Goal: Transaction & Acquisition: Purchase product/service

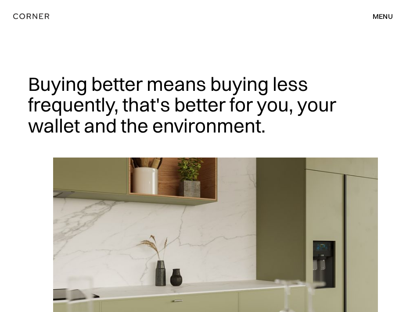
click at [371, 25] on div "Shop Kitchens Shop Kitchens How it works How it works Projects Projects Inspira…" at bounding box center [203, 16] width 406 height 32
click at [376, 18] on div "menu" at bounding box center [383, 16] width 20 height 7
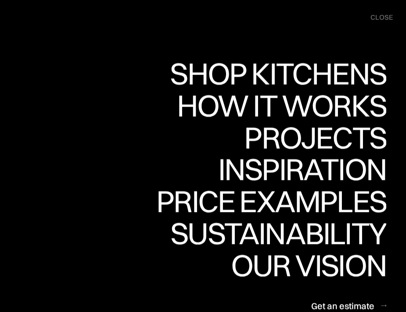
click at [323, 64] on div "Shop Kitchens" at bounding box center [278, 73] width 217 height 31
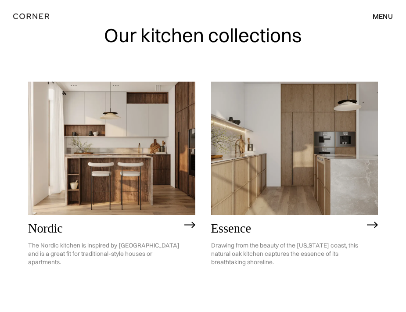
scroll to position [0, 0]
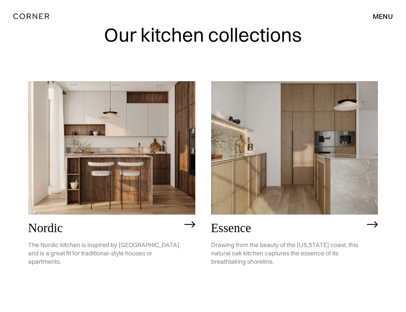
click at [253, 140] on img at bounding box center [294, 148] width 167 height 134
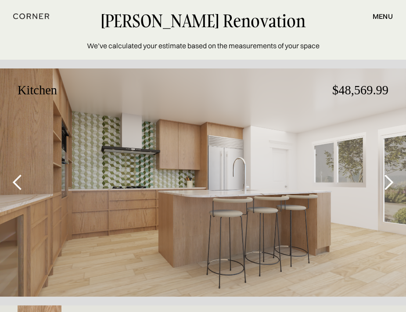
drag, startPoint x: 383, startPoint y: 93, endPoint x: 334, endPoint y: 93, distance: 48.3
drag, startPoint x: 334, startPoint y: 93, endPoint x: 358, endPoint y: 93, distance: 23.7
click at [358, 93] on p "$48,569.99" at bounding box center [327, 90] width 124 height 26
click at [386, 88] on div at bounding box center [388, 183] width 35 height 246
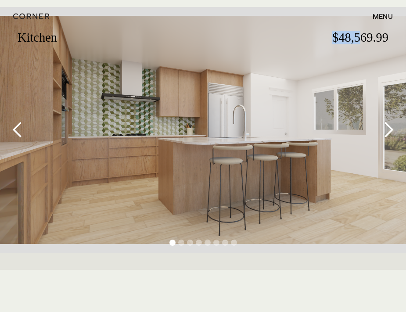
scroll to position [88, 0]
